Goal: Task Accomplishment & Management: Use online tool/utility

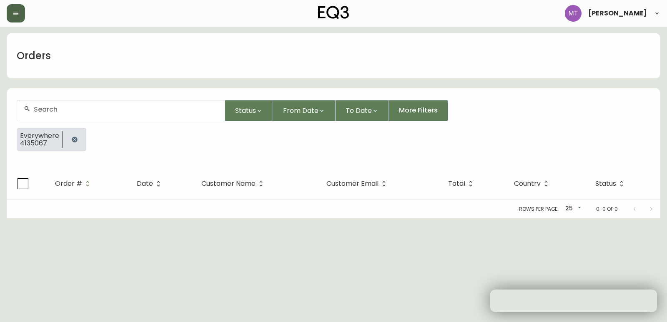
click at [19, 16] on button "button" at bounding box center [16, 13] width 18 height 18
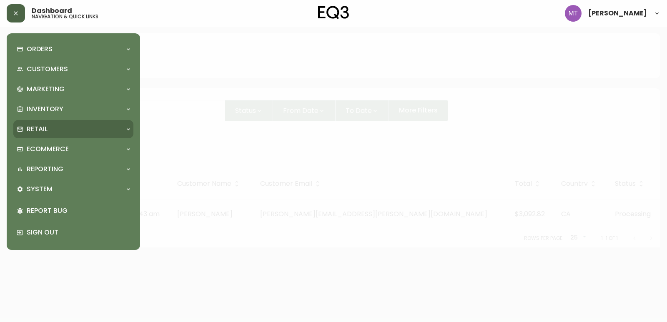
drag, startPoint x: 41, startPoint y: 148, endPoint x: 40, endPoint y: 128, distance: 20.0
click at [41, 136] on div "Orders Order Search Kona Kart Swatch Requests Customers Customer Search Marketi…" at bounding box center [73, 141] width 120 height 203
click at [40, 128] on p "Retail" at bounding box center [37, 129] width 21 height 9
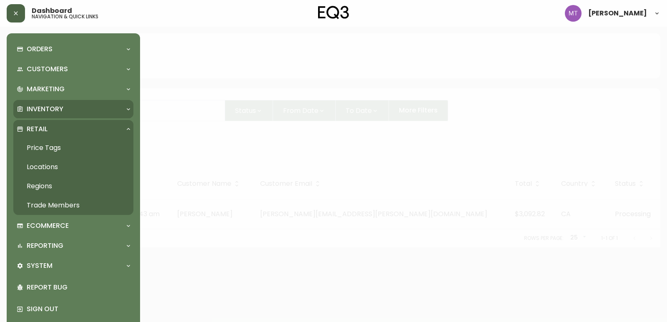
click at [43, 104] on div "Inventory" at bounding box center [73, 109] width 120 height 18
click at [59, 108] on p "Inventory" at bounding box center [45, 109] width 37 height 9
click at [90, 105] on div "Inventory" at bounding box center [69, 109] width 105 height 9
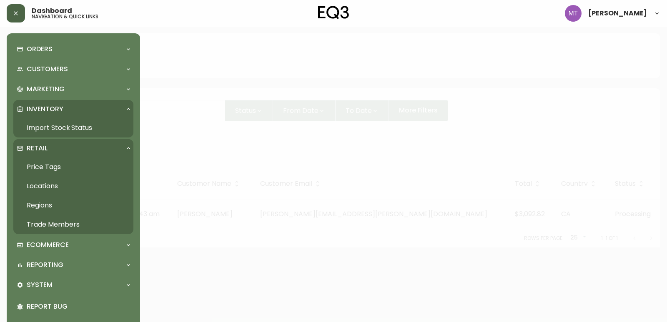
click at [79, 125] on link "Import Stock Status" at bounding box center [73, 127] width 120 height 19
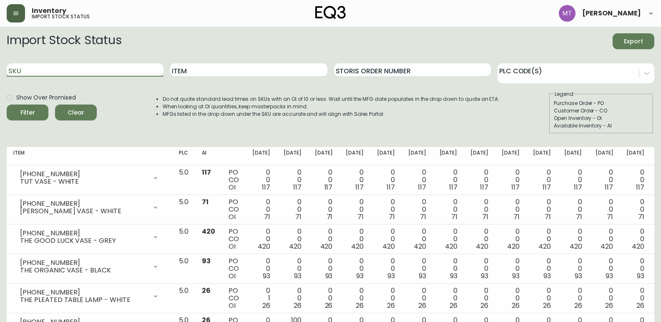
click at [51, 72] on input "SKU" at bounding box center [85, 69] width 157 height 13
paste input "[PHONE_NUMBER]"
type input "[PHONE_NUMBER]"
click at [7, 105] on button "Filter" at bounding box center [28, 113] width 42 height 16
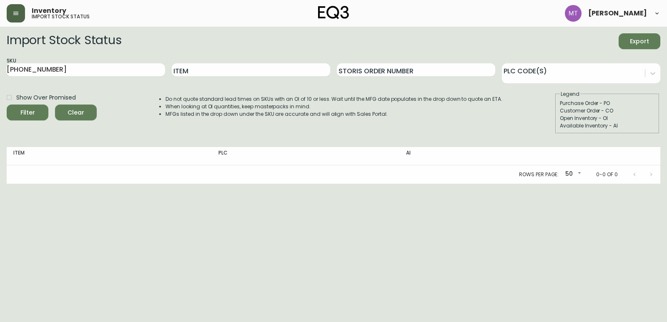
click at [78, 184] on html "Inventory import stock status [PERSON_NAME] Import Stock Status Export SKU [PHO…" at bounding box center [333, 92] width 667 height 184
